Goal: Navigation & Orientation: Find specific page/section

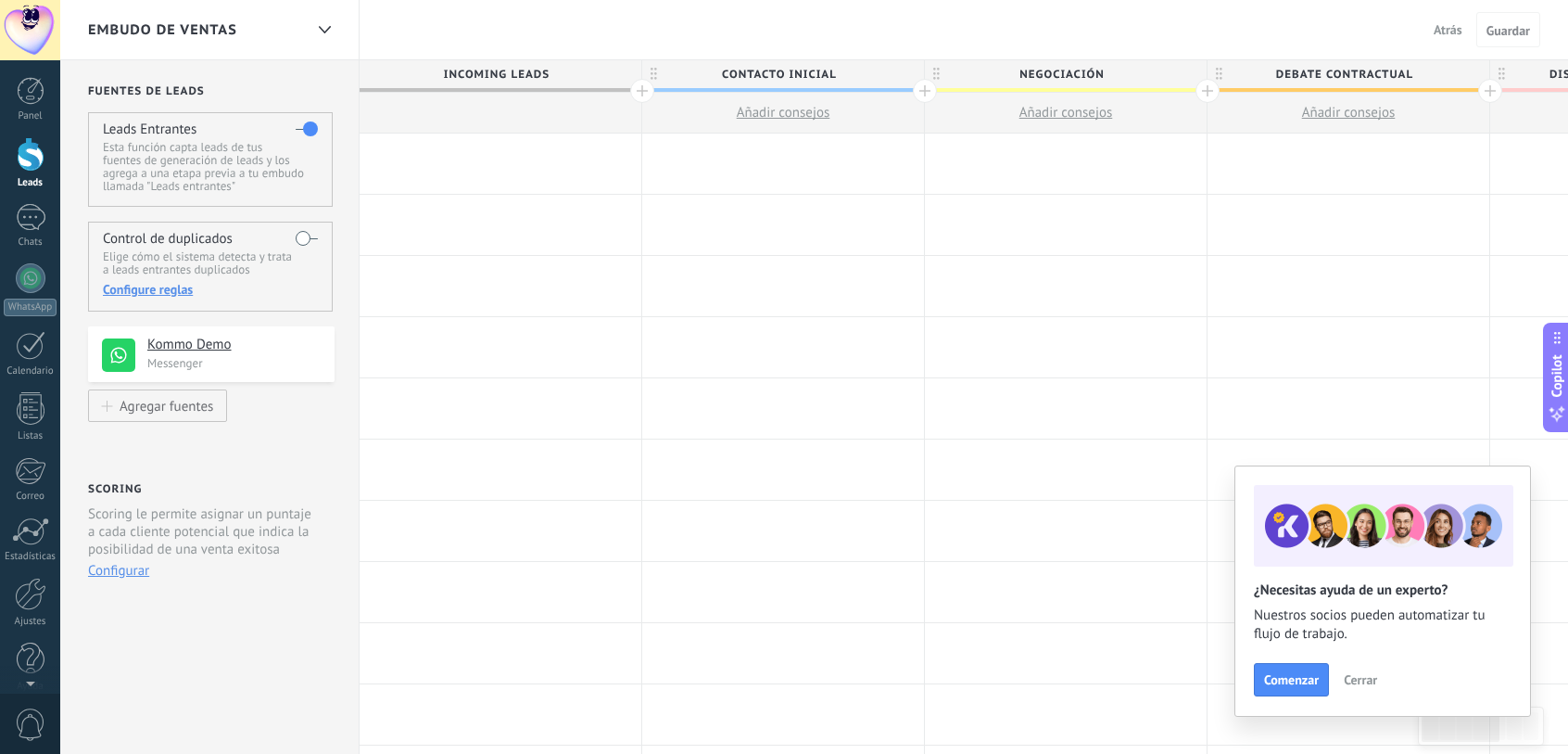
click at [30, 176] on link "Leads" at bounding box center [30, 163] width 60 height 52
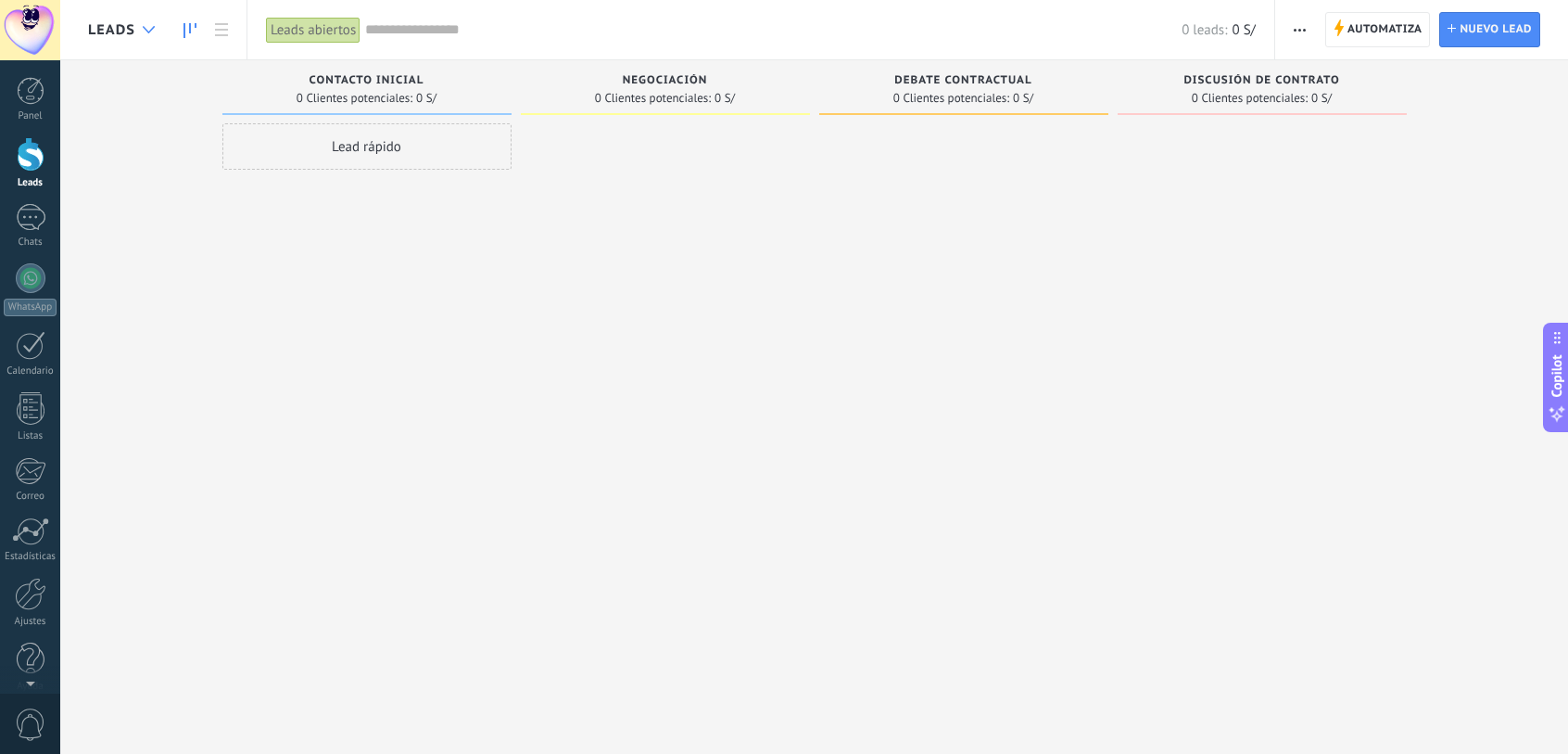
click at [155, 27] on div at bounding box center [148, 30] width 31 height 36
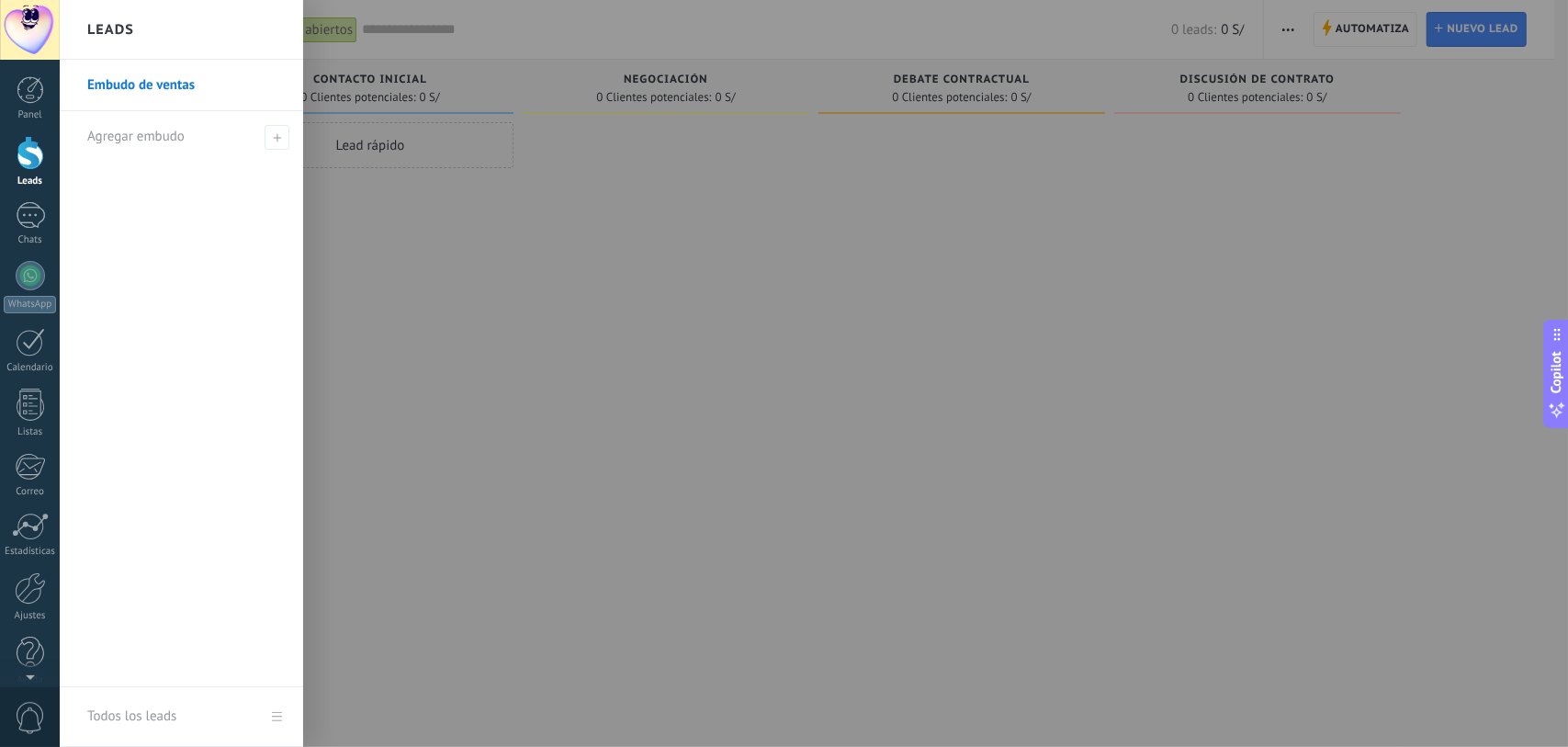
click at [643, 278] on div at bounding box center [843, 374] width 1568 height 747
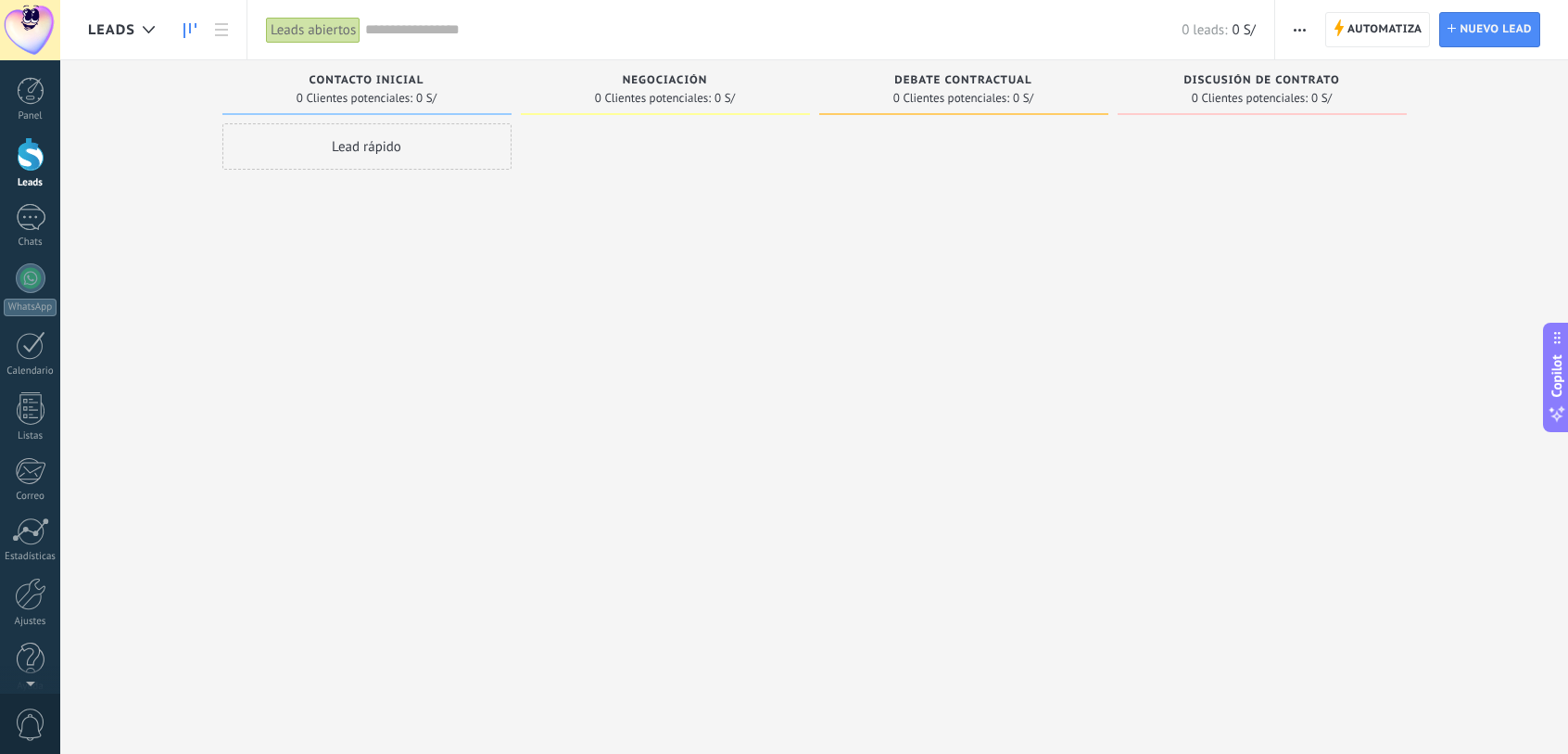
click at [704, 95] on span "0 Clientes potenciales:" at bounding box center [653, 98] width 116 height 11
click at [1034, 92] on div "0 Clientes potenciales: 0 S/" at bounding box center [964, 98] width 271 height 16
click at [1314, 114] on div "Discusión de contrato 0 Clientes potenciales: 0 S/" at bounding box center [1262, 88] width 289 height 56
